Goal: Task Accomplishment & Management: Use online tool/utility

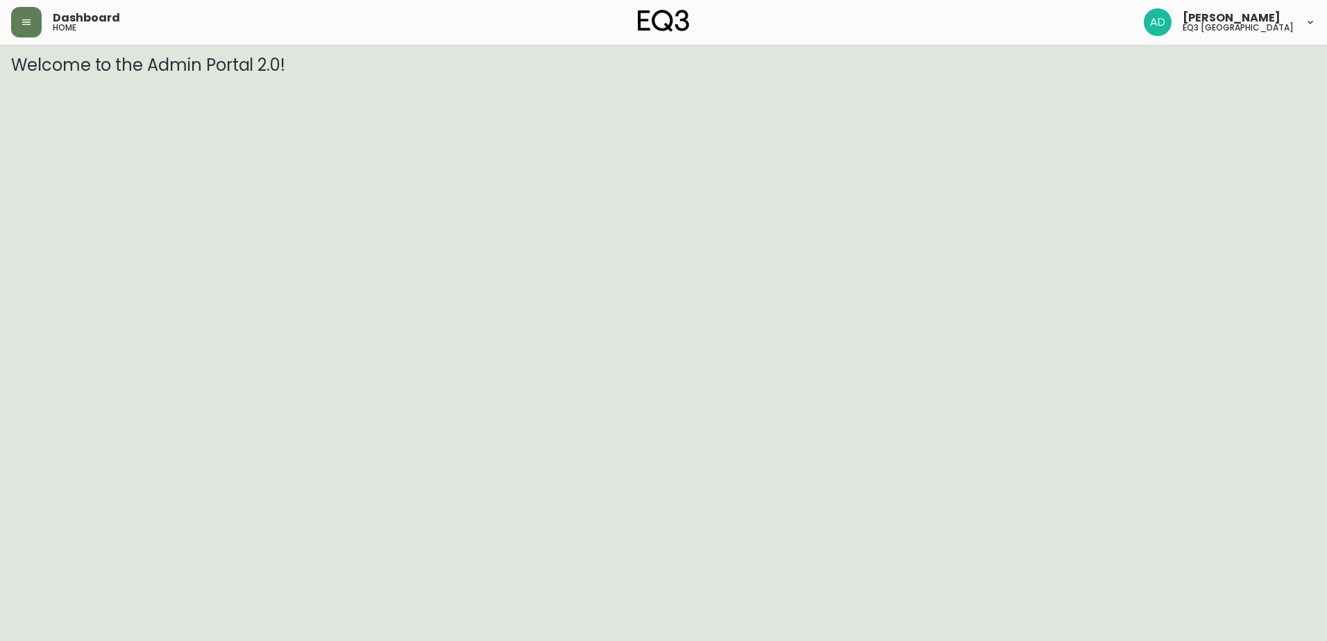
drag, startPoint x: 6, startPoint y: 41, endPoint x: 31, endPoint y: 19, distance: 32.4
click at [10, 37] on header "Dashboard home [PERSON_NAME] eq3 [GEOGRAPHIC_DATA]" at bounding box center [663, 22] width 1327 height 44
click at [31, 19] on icon "button" at bounding box center [26, 22] width 8 height 6
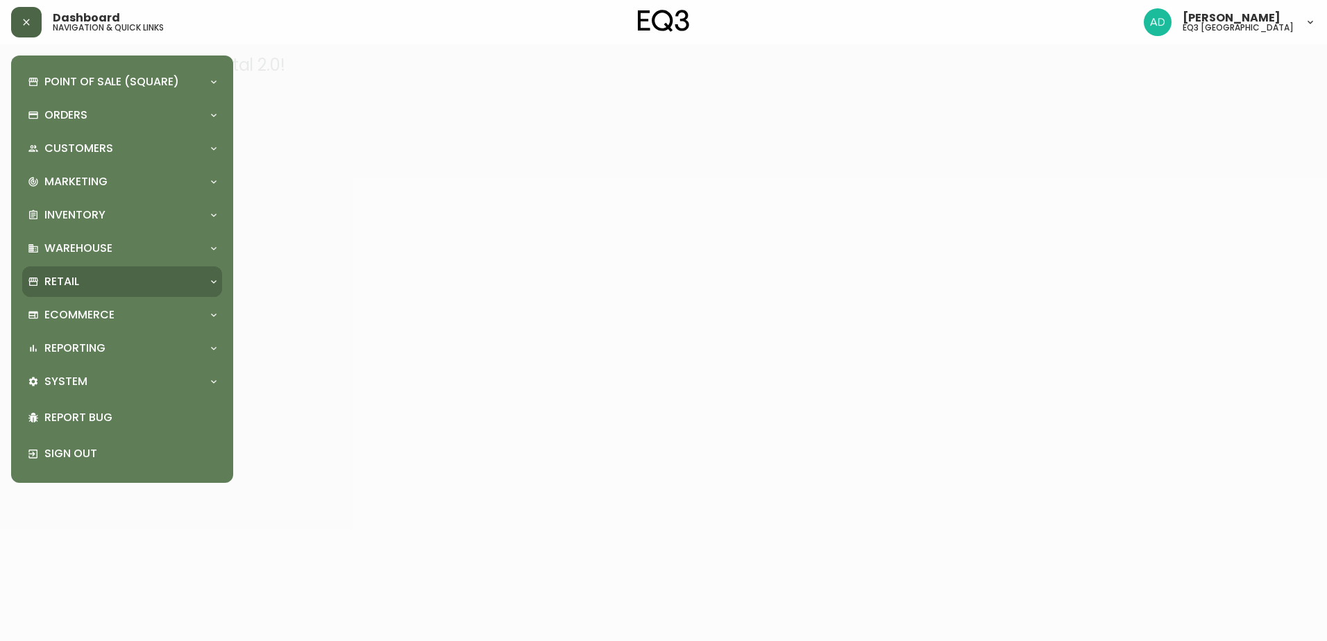
click at [62, 285] on p "Retail" at bounding box center [61, 281] width 35 height 15
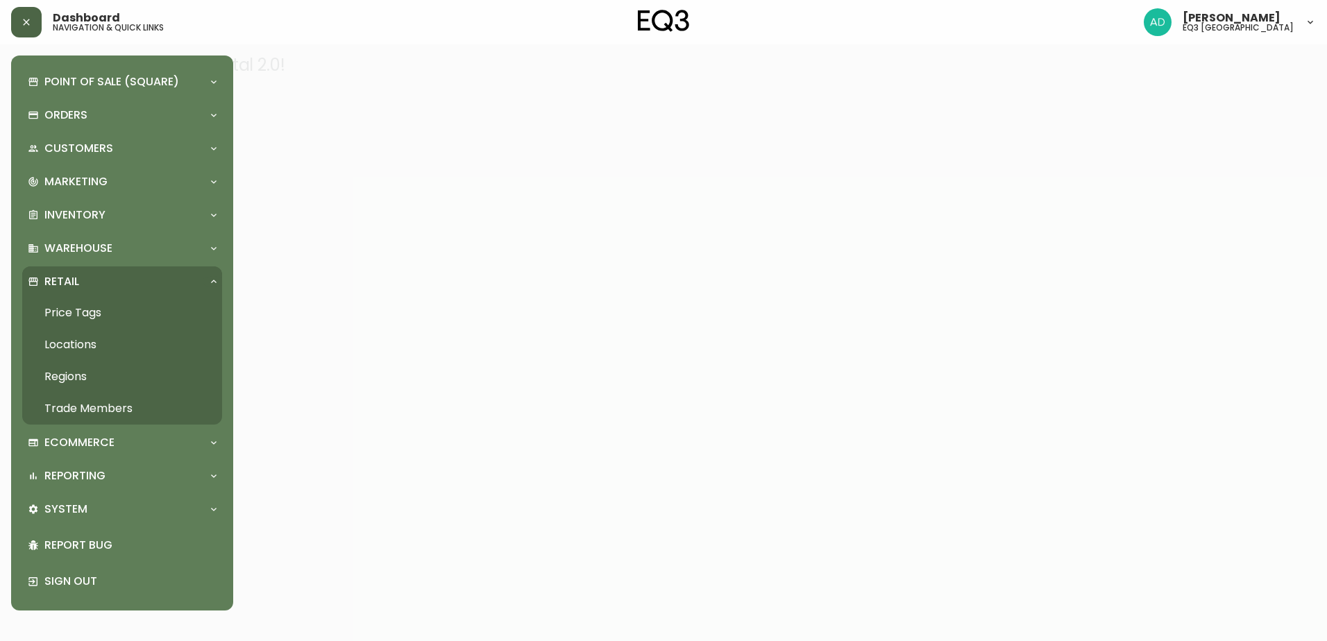
click at [85, 309] on link "Price Tags" at bounding box center [122, 313] width 200 height 32
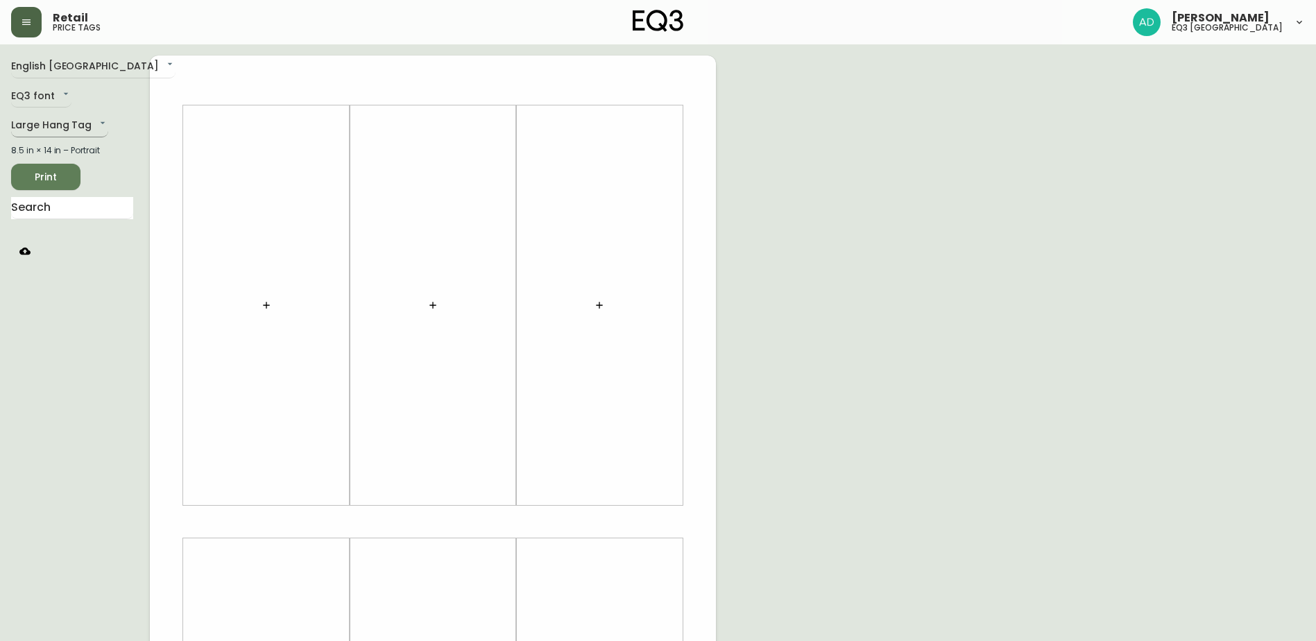
click at [69, 130] on body "Retail price tags [PERSON_NAME] eq3 [GEOGRAPHIC_DATA] English [GEOGRAPHIC_DATA]…" at bounding box center [658, 494] width 1316 height 988
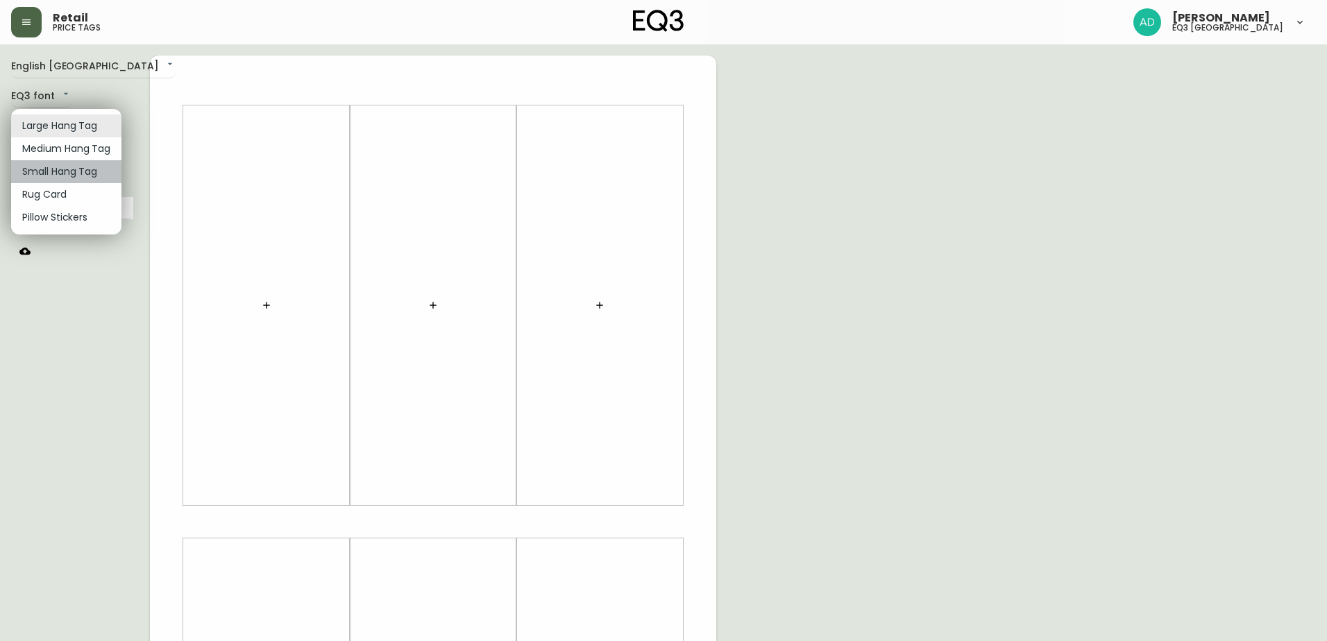
click at [62, 169] on li "Small Hang Tag" at bounding box center [66, 171] width 110 height 23
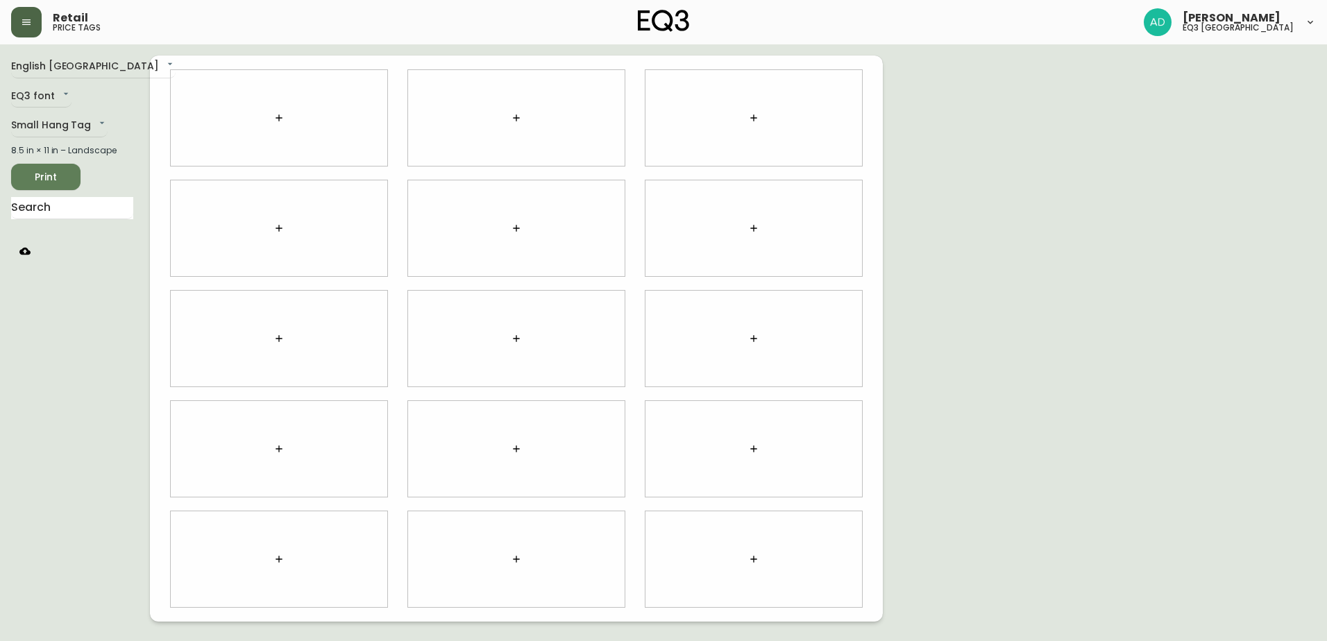
drag, startPoint x: 293, startPoint y: 113, endPoint x: 277, endPoint y: 121, distance: 18.0
click at [288, 114] on div at bounding box center [279, 118] width 216 height 96
click at [277, 121] on icon "button" at bounding box center [278, 117] width 11 height 11
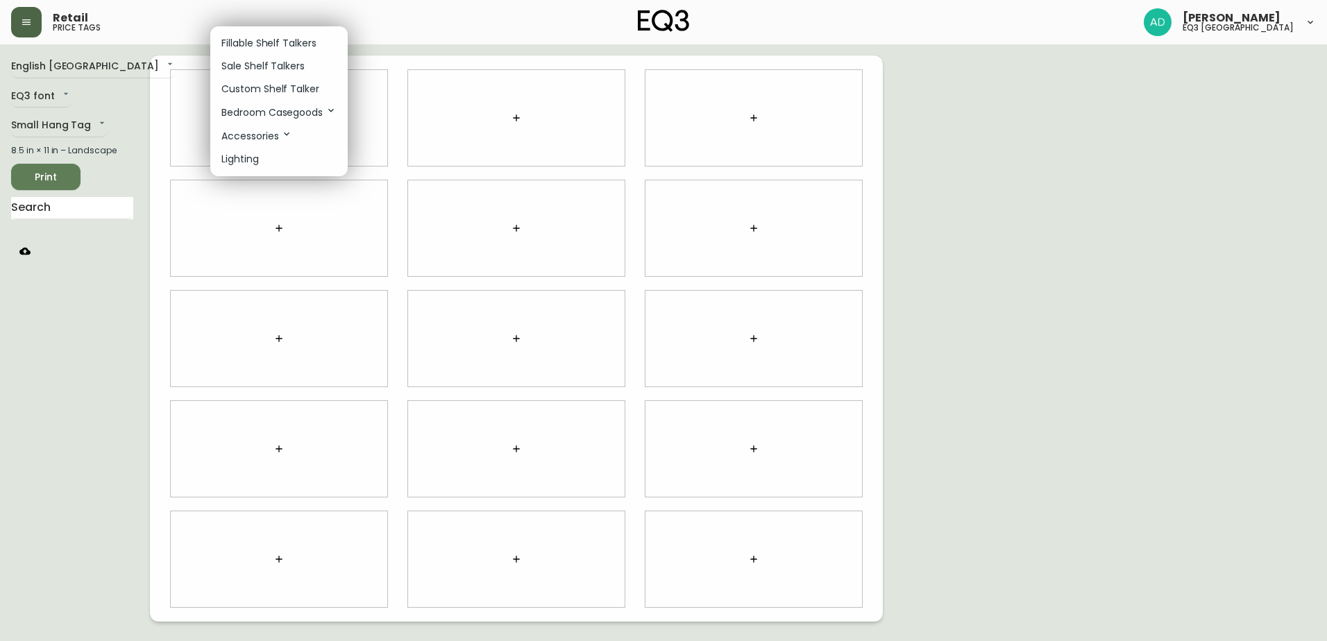
click at [67, 212] on div at bounding box center [663, 320] width 1327 height 641
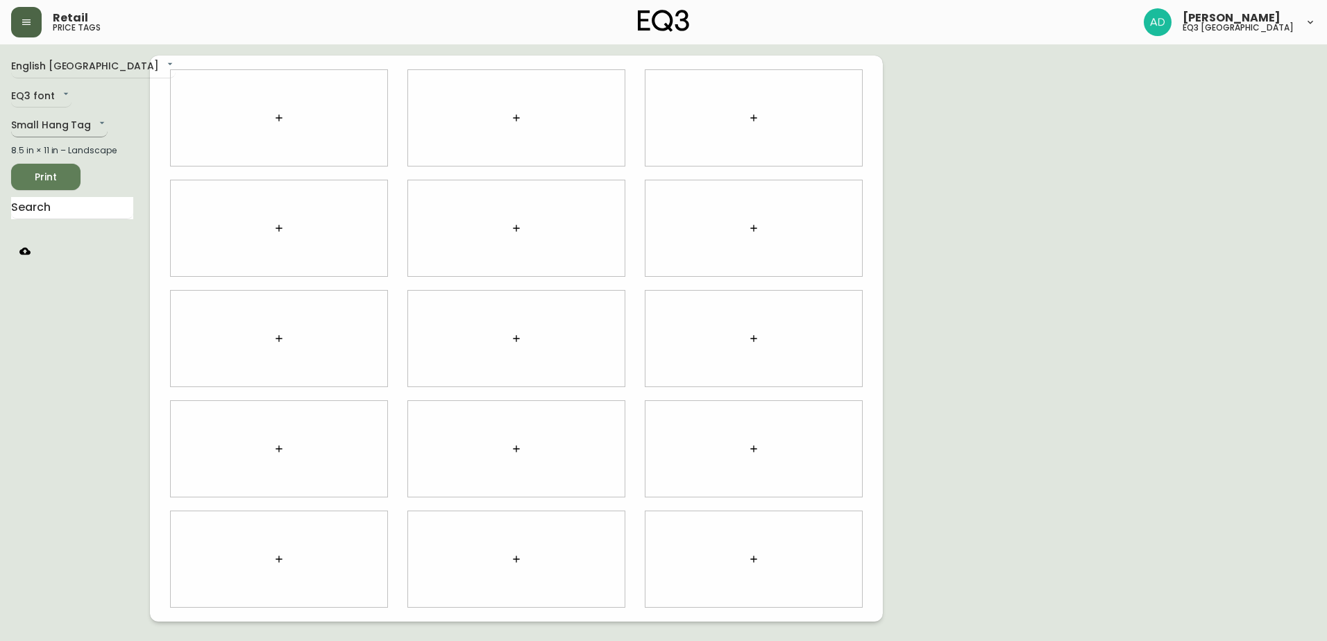
click at [80, 126] on body "Retail price tags [PERSON_NAME] eq3 [GEOGRAPHIC_DATA] English [GEOGRAPHIC_DATA]…" at bounding box center [663, 311] width 1327 height 622
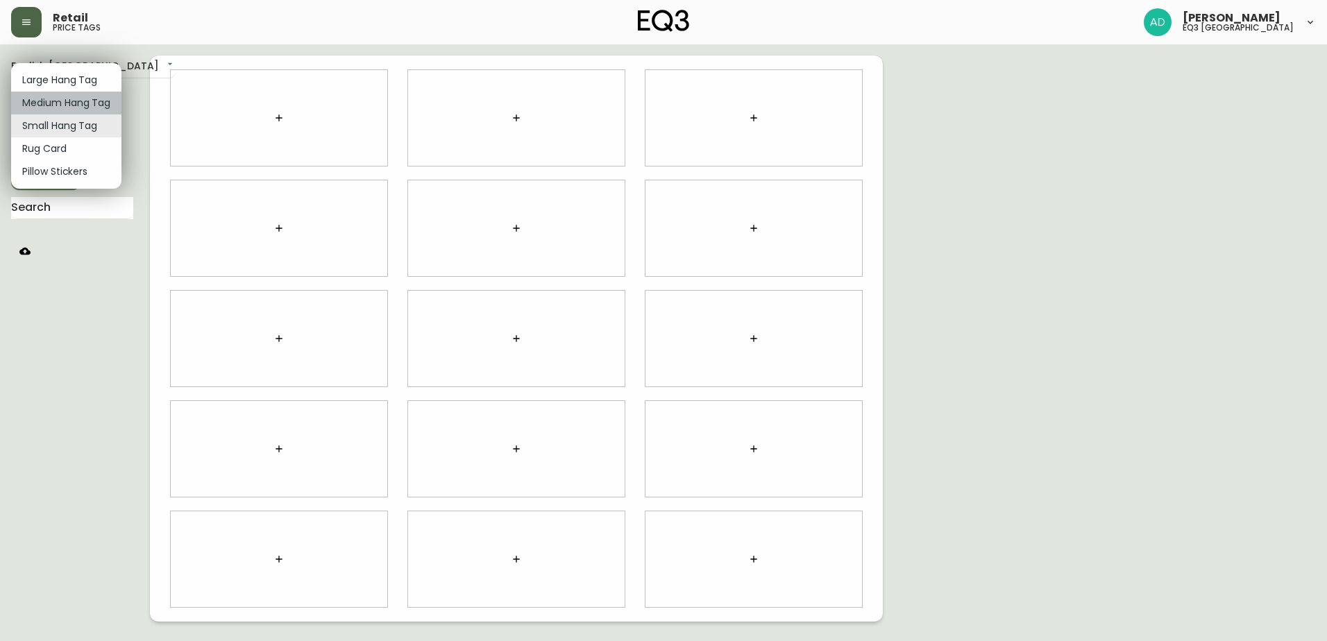
click at [77, 112] on li "Medium Hang Tag" at bounding box center [66, 103] width 110 height 23
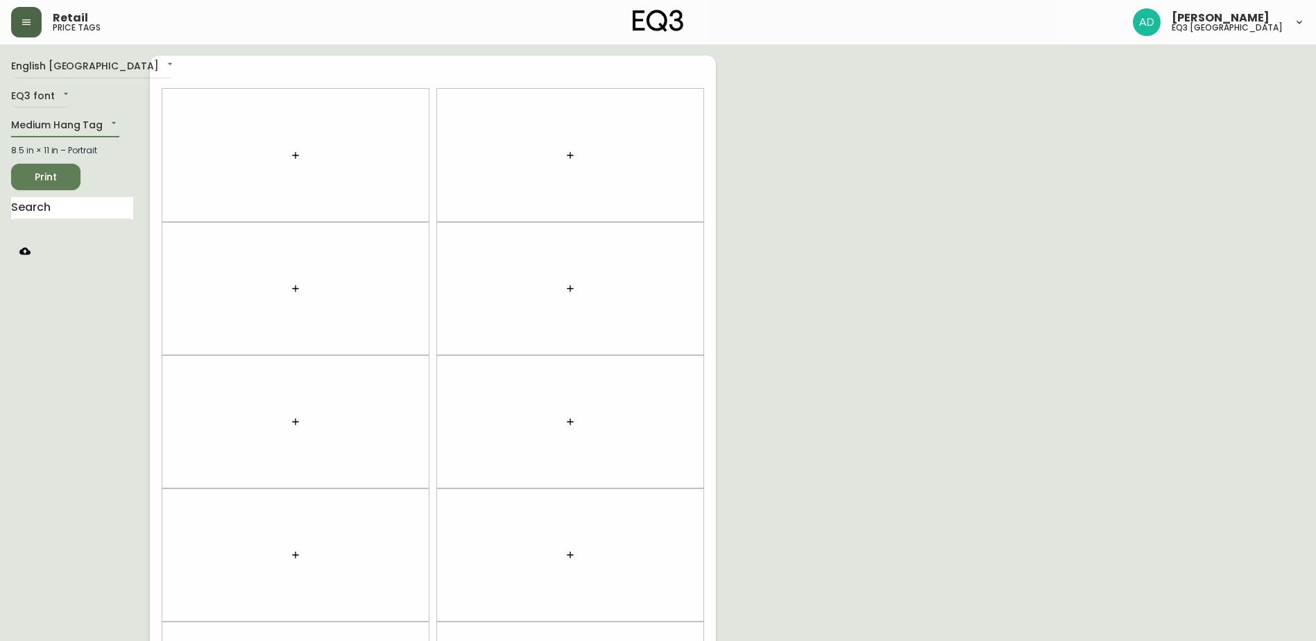
click at [296, 151] on icon "button" at bounding box center [295, 155] width 11 height 11
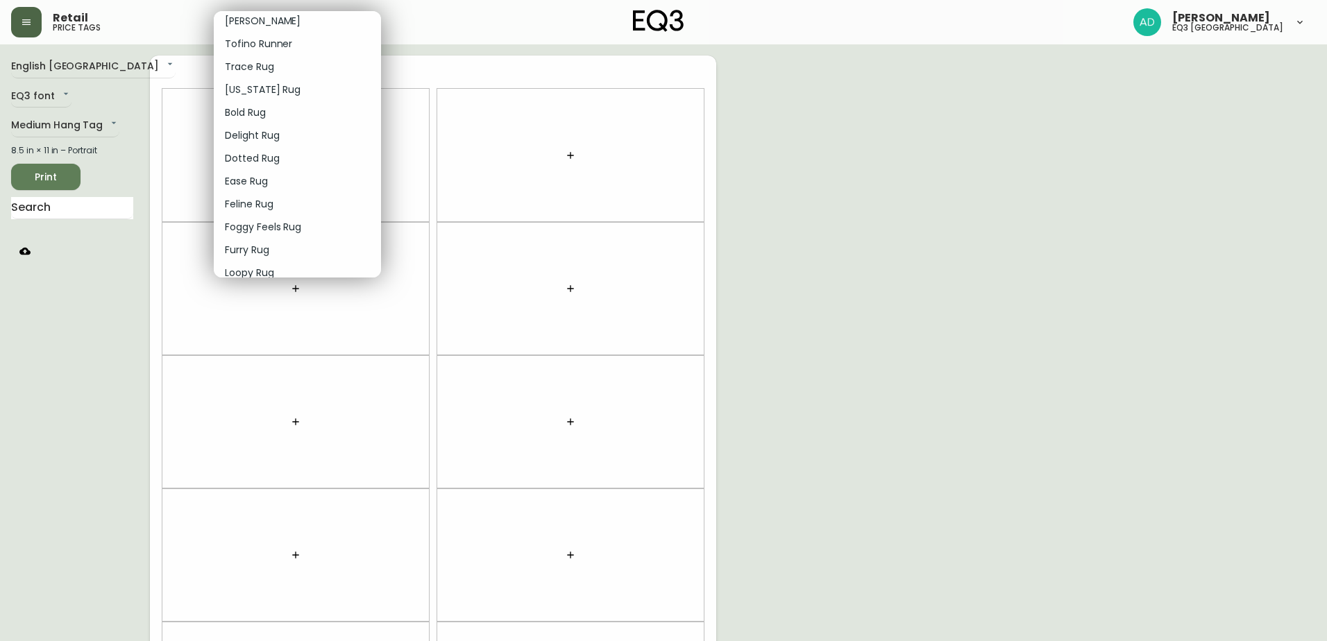
scroll to position [1737, 0]
click at [76, 130] on div at bounding box center [663, 320] width 1327 height 641
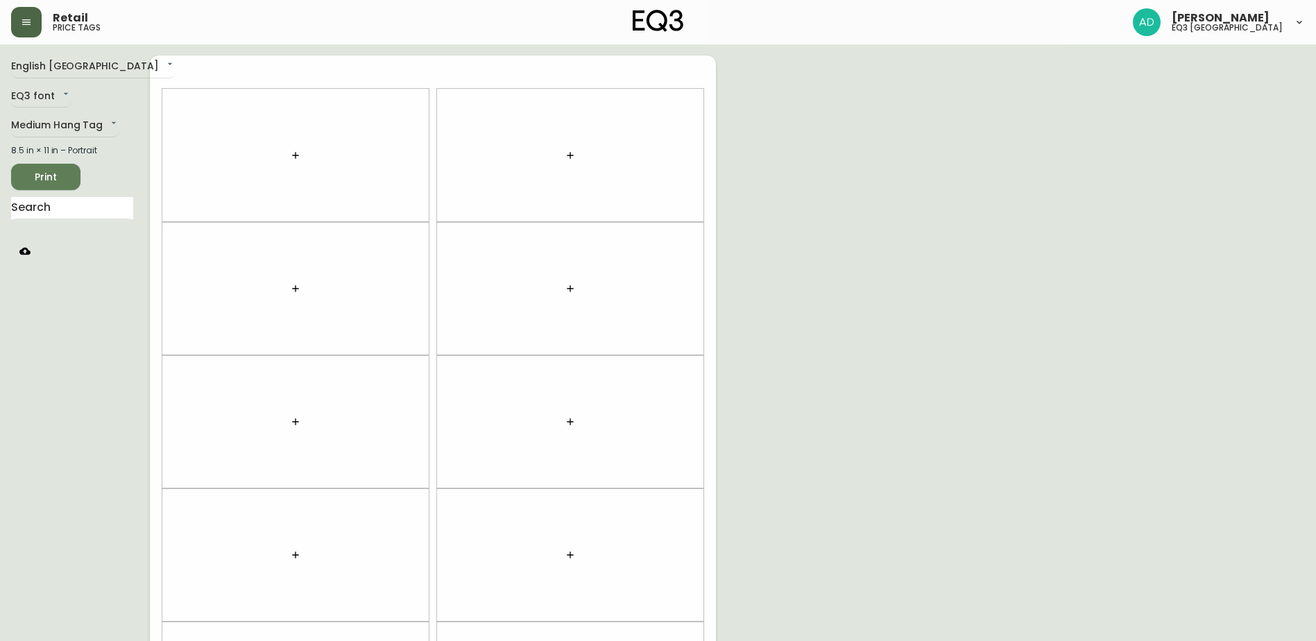
click at [83, 119] on div "Atlas Runner Atlas Rug [PERSON_NAME] Rug [PERSON_NAME] Round Rug [PERSON_NAME] …" at bounding box center [658, 166] width 1316 height 333
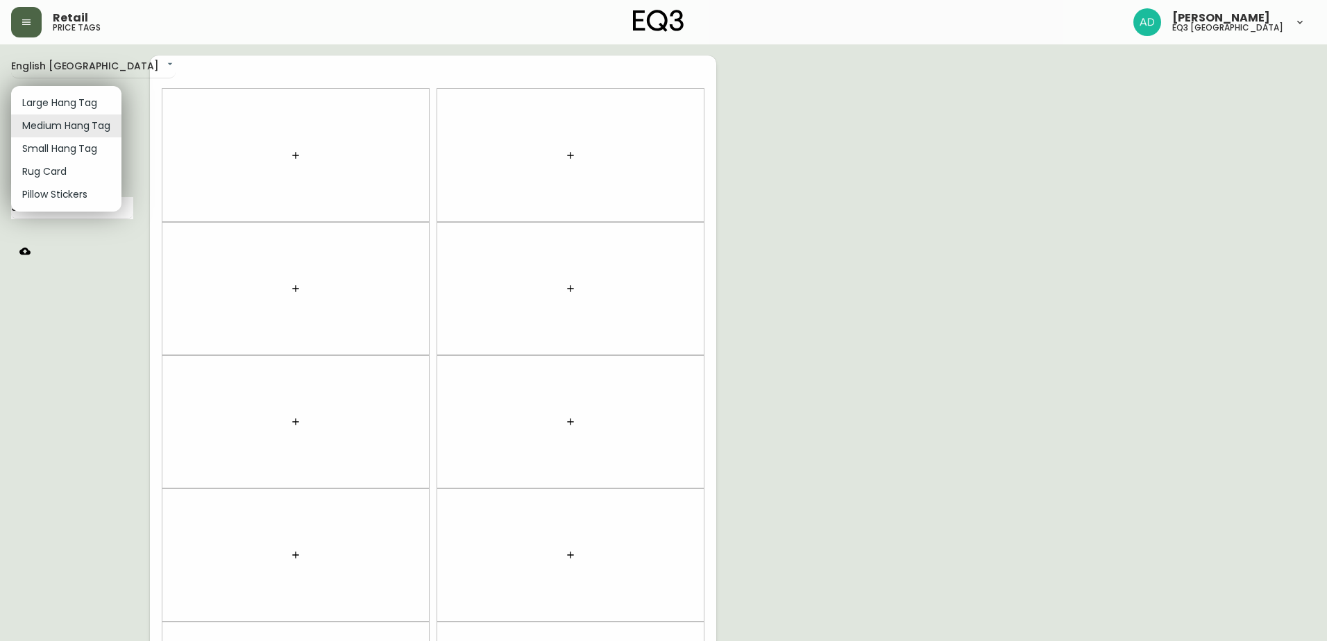
click at [86, 133] on body "Retail price tags [PERSON_NAME] eq3 [GEOGRAPHIC_DATA] English [GEOGRAPHIC_DATA]…" at bounding box center [663, 394] width 1327 height 788
click at [77, 151] on li "Small Hang Tag" at bounding box center [66, 148] width 110 height 23
type input "small"
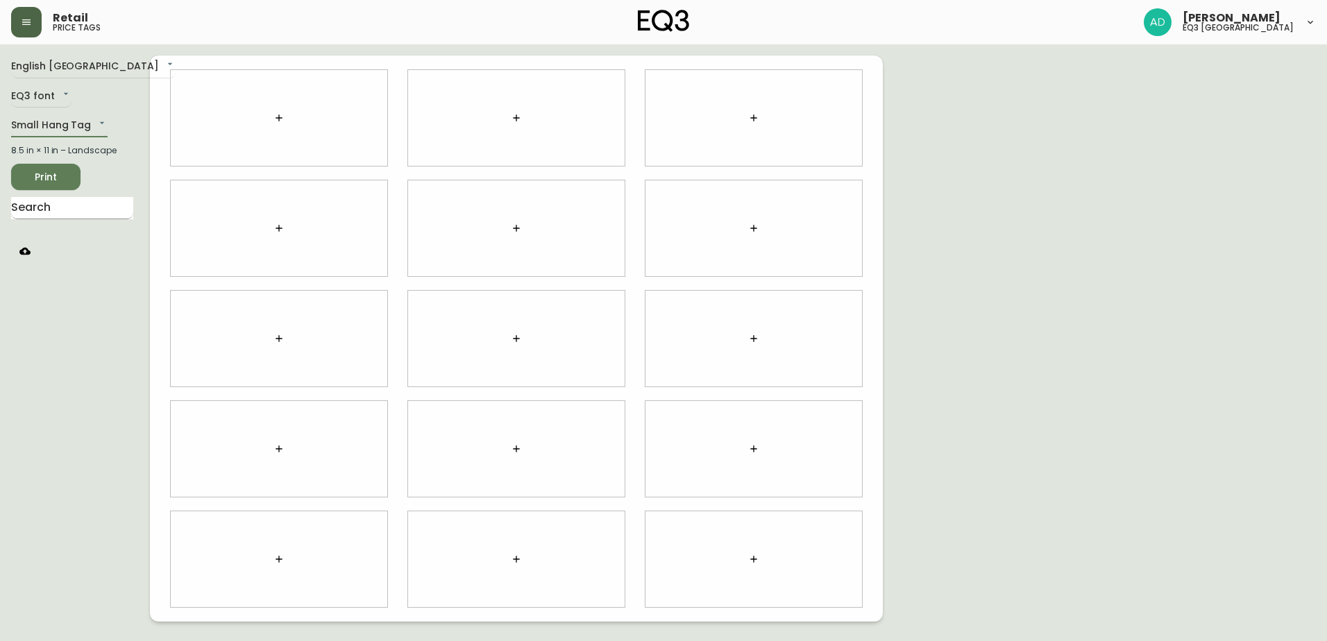
click at [78, 203] on input "text" at bounding box center [72, 208] width 122 height 22
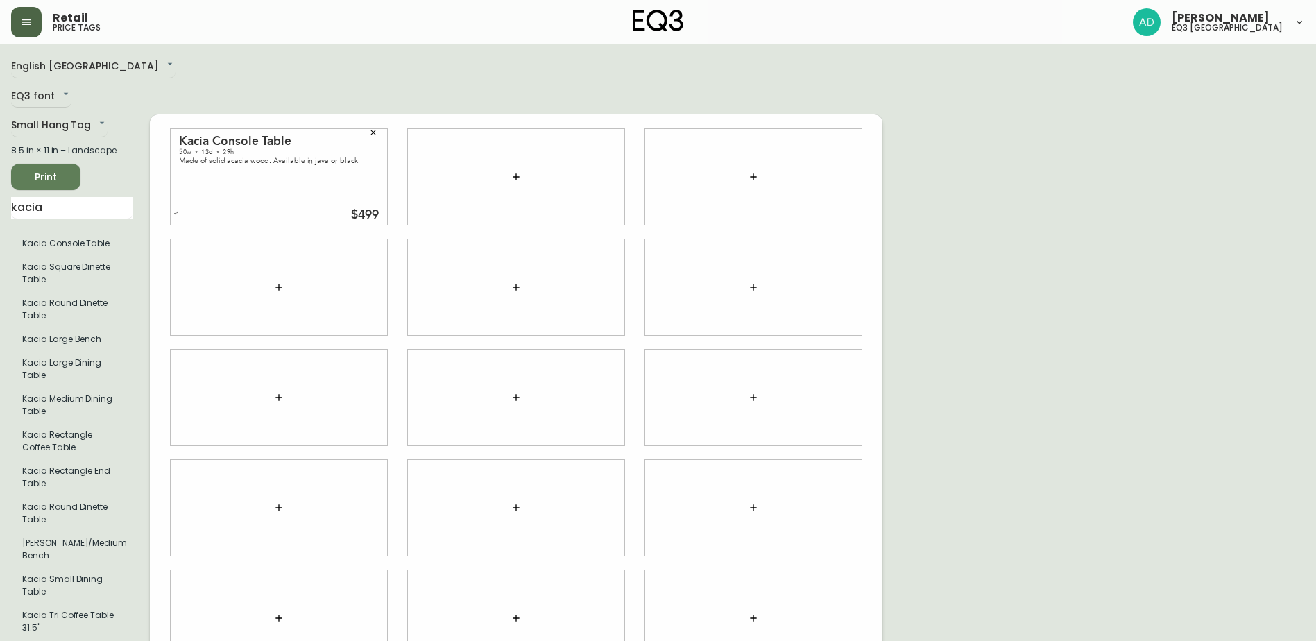
drag, startPoint x: 57, startPoint y: 212, endPoint x: -73, endPoint y: 202, distance: 130.1
click at [0, 202] on html "Retail price tags [PERSON_NAME] eq3 [GEOGRAPHIC_DATA] English [GEOGRAPHIC_DATA]…" at bounding box center [658, 370] width 1316 height 740
click at [85, 114] on div "English Canada en_CA EQ3 font EQ3 Small Hang Tag small 8.5 in × 11 in – Landsca…" at bounding box center [80, 398] width 139 height 684
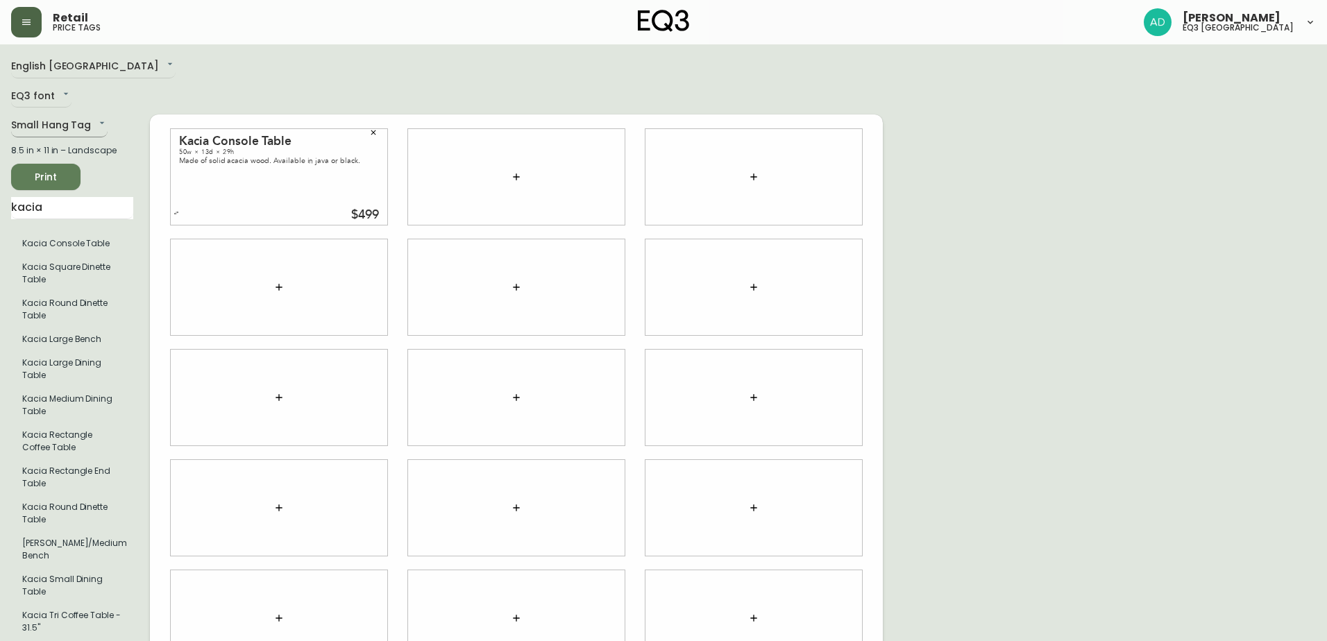
click at [84, 121] on body "Retail price tags [PERSON_NAME] eq3 [GEOGRAPHIC_DATA] English [GEOGRAPHIC_DATA]…" at bounding box center [663, 370] width 1327 height 740
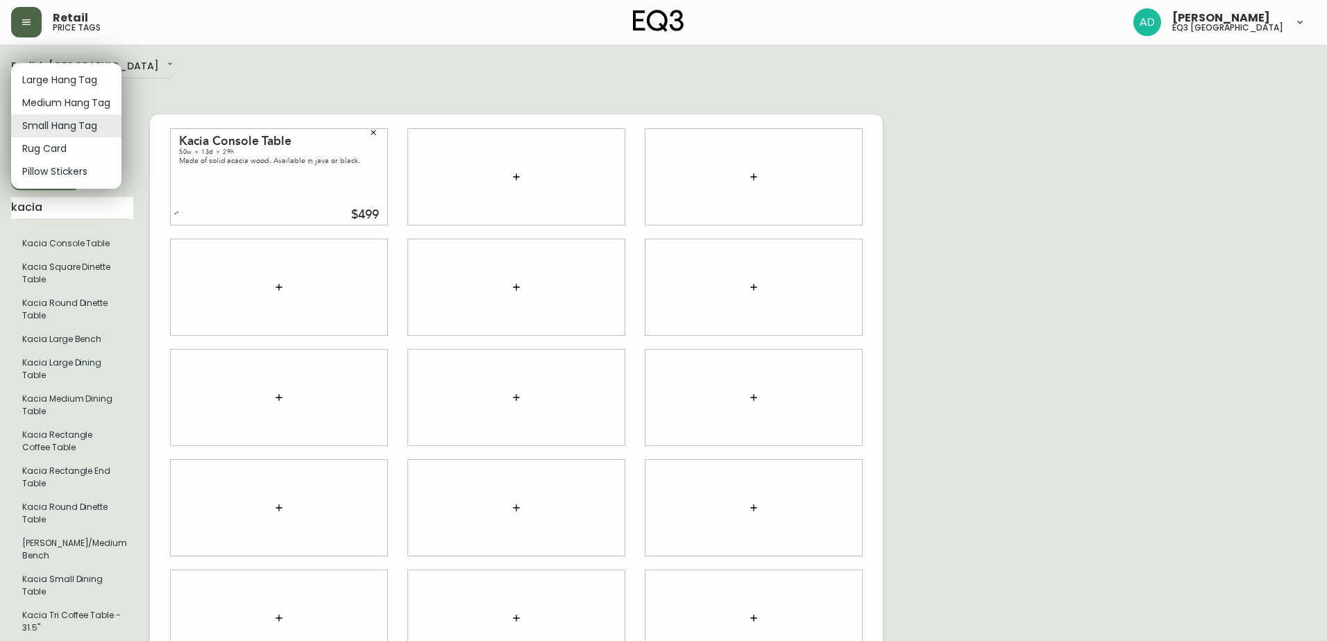
click at [84, 121] on li "Small Hang Tag" at bounding box center [66, 125] width 110 height 23
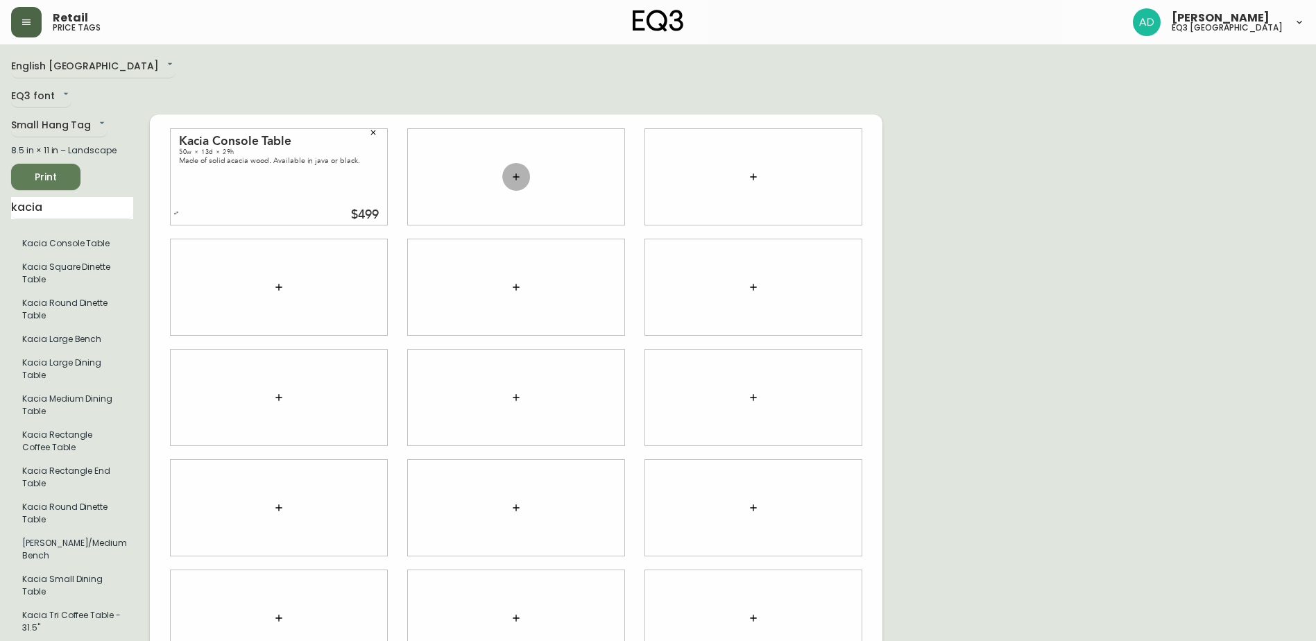
click at [527, 176] on button "button" at bounding box center [516, 177] width 28 height 28
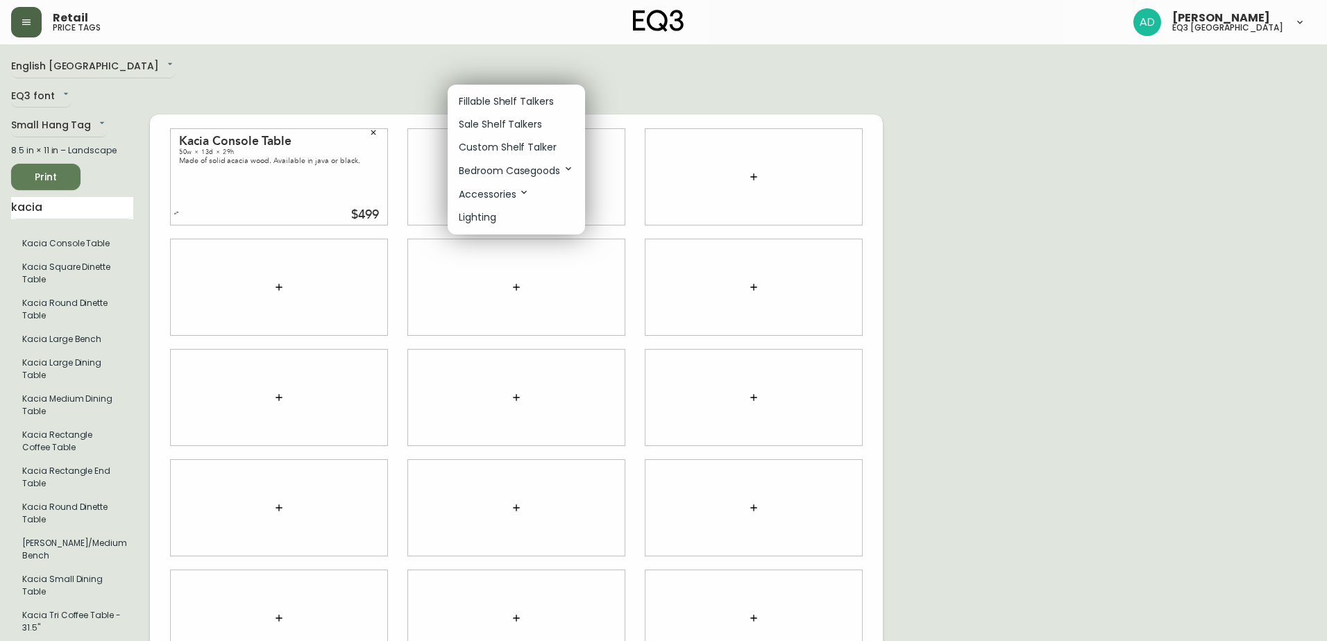
click at [527, 174] on p "Bedroom Casegoods" at bounding box center [516, 170] width 115 height 15
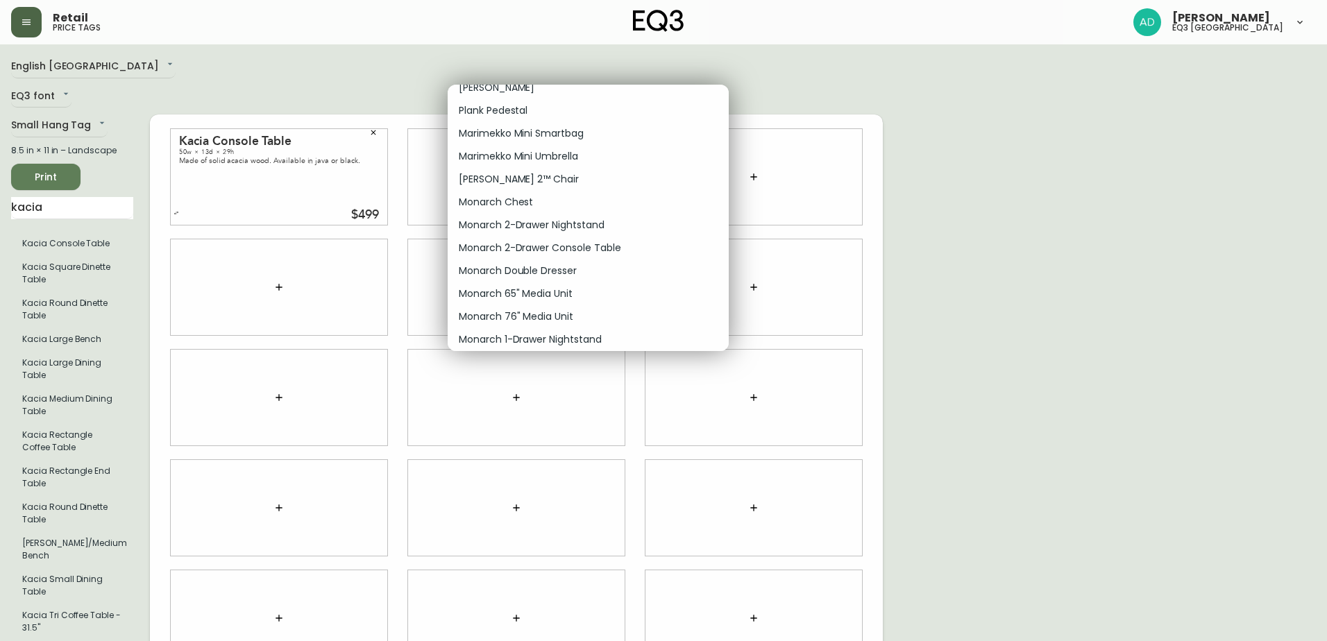
scroll to position [4787, 0]
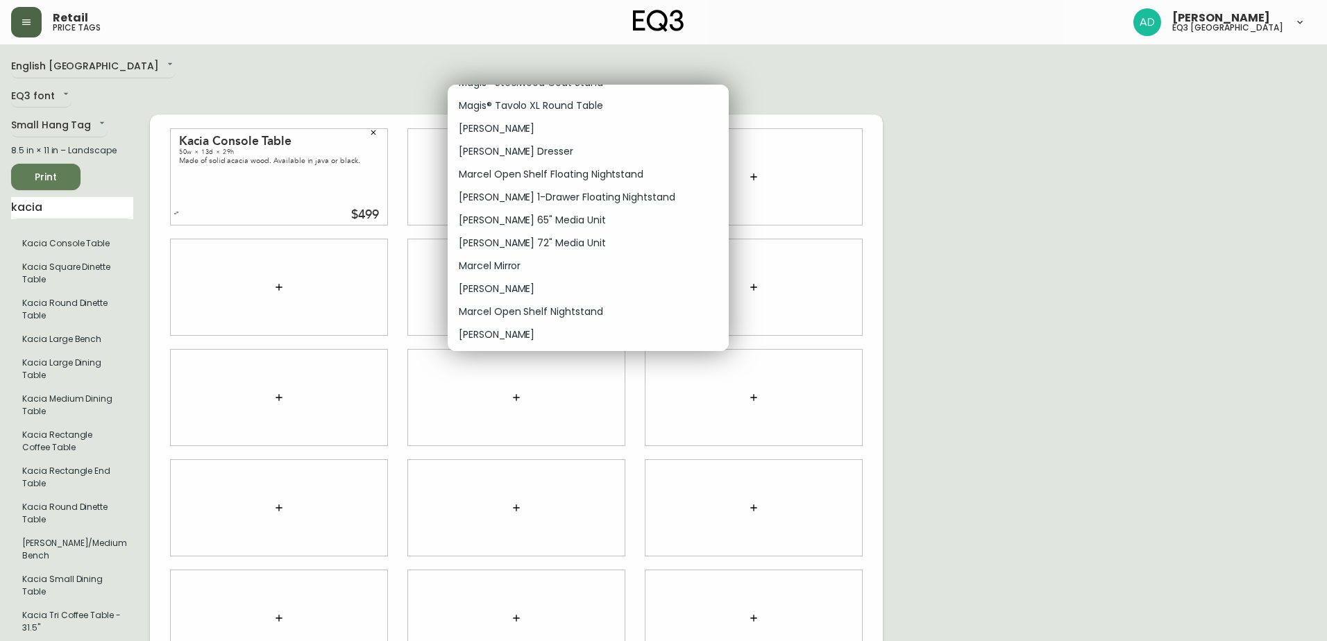
click at [64, 207] on div at bounding box center [663, 320] width 1327 height 641
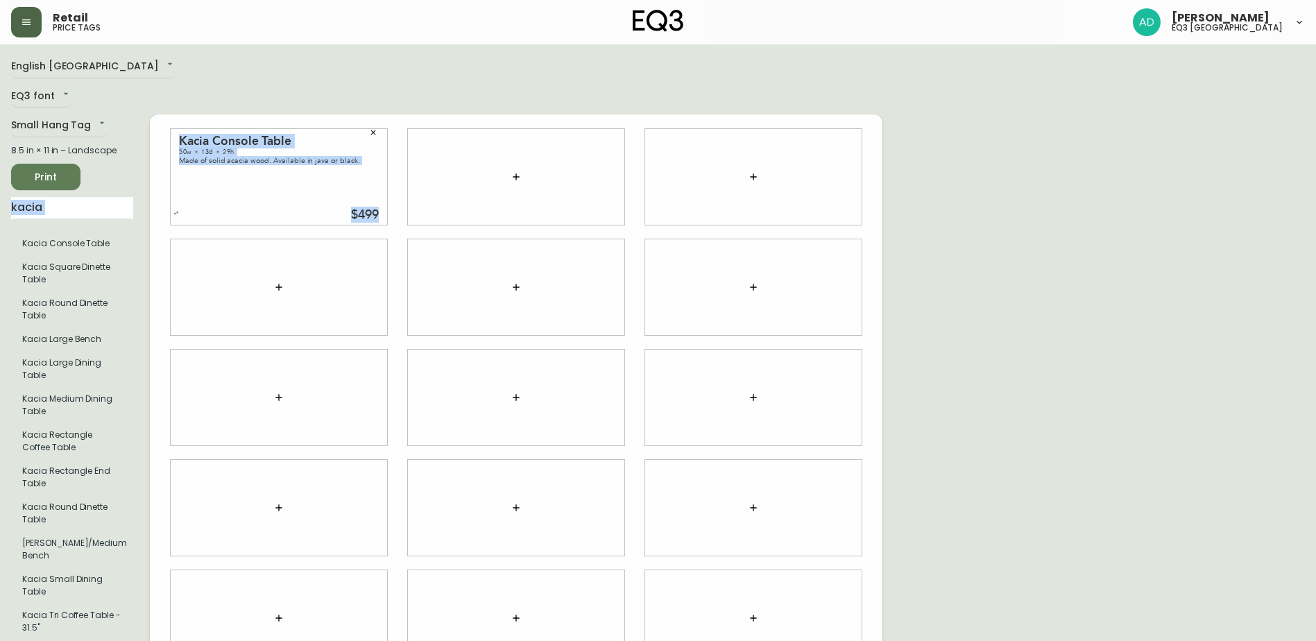
drag, startPoint x: -21, startPoint y: 212, endPoint x: -39, endPoint y: 212, distance: 18.0
click at [0, 212] on html "Retail price tags [PERSON_NAME] eq3 [GEOGRAPHIC_DATA] English [GEOGRAPHIC_DATA]…" at bounding box center [658, 370] width 1316 height 740
click at [64, 210] on input "kacia" at bounding box center [72, 208] width 122 height 22
drag, startPoint x: 54, startPoint y: 207, endPoint x: -12, endPoint y: 201, distance: 67.0
click at [0, 201] on html "Retail price tags [PERSON_NAME] eq3 [GEOGRAPHIC_DATA] English [GEOGRAPHIC_DATA]…" at bounding box center [658, 370] width 1316 height 740
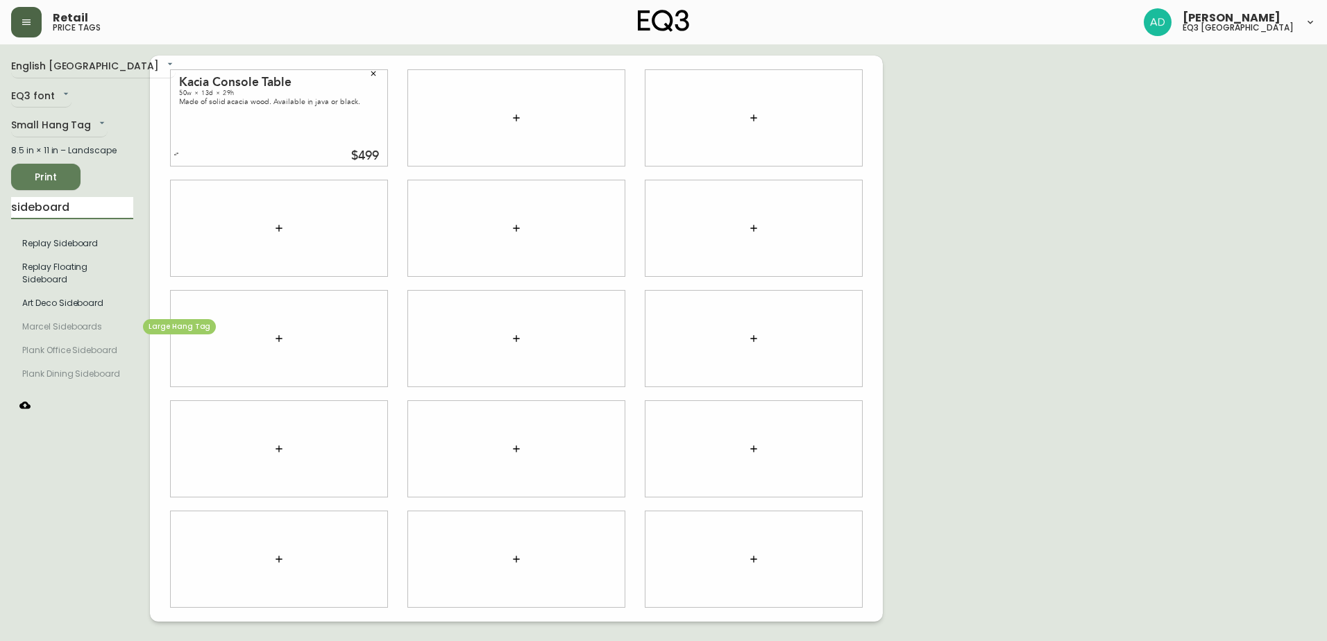
type input "sideboard"
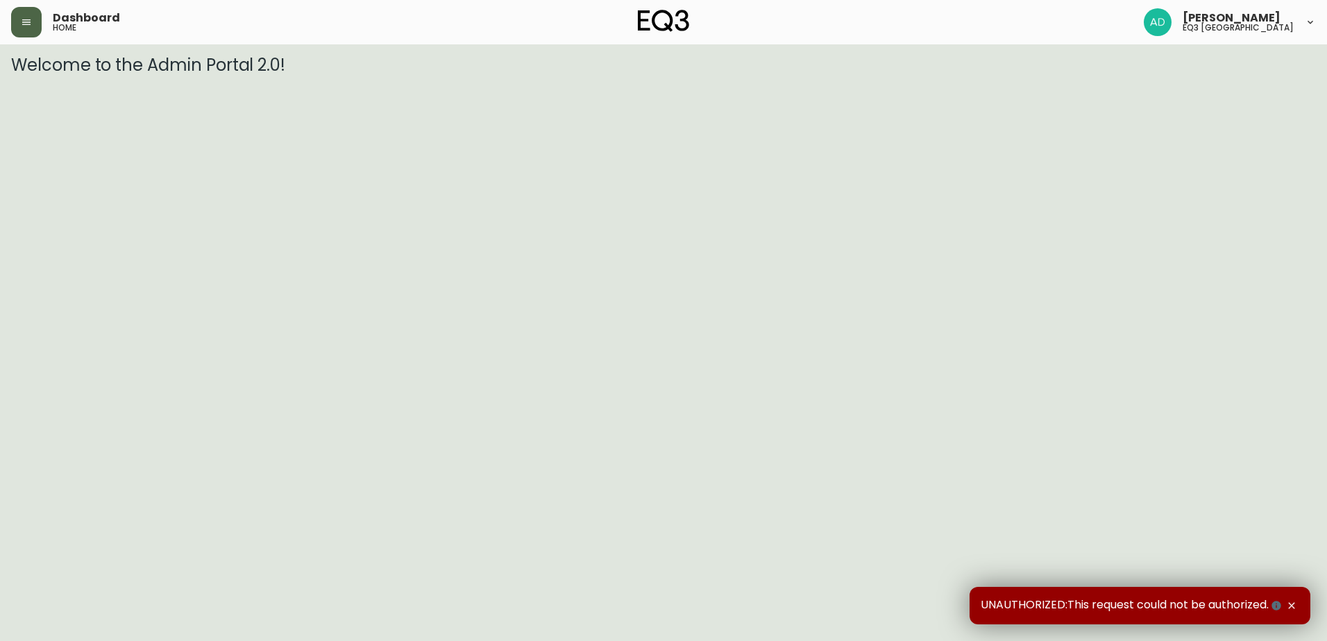
click at [15, 26] on button "button" at bounding box center [26, 22] width 31 height 31
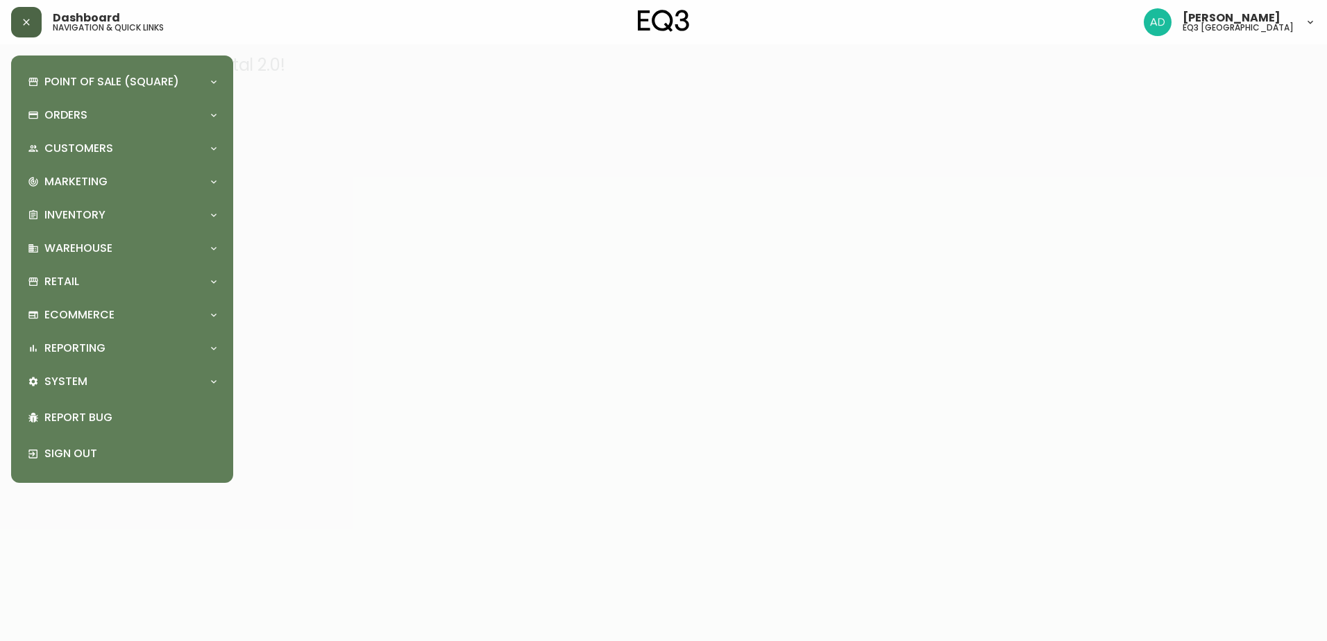
click at [17, 24] on button "button" at bounding box center [26, 22] width 31 height 31
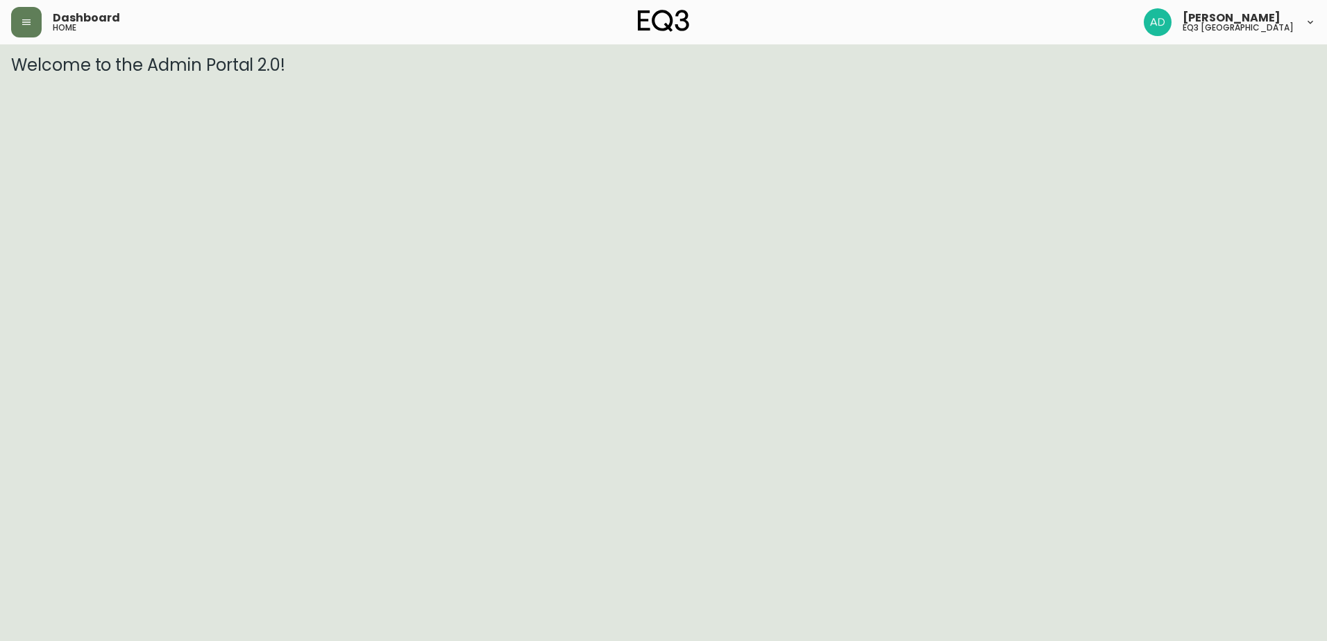
drag, startPoint x: 599, startPoint y: 219, endPoint x: 1152, endPoint y: 5, distance: 592.8
click at [616, 75] on html "Dashboard home [PERSON_NAME] eq3 [GEOGRAPHIC_DATA] Welcome to the Admin Portal …" at bounding box center [663, 37] width 1327 height 75
